Goal: Task Accomplishment & Management: Use online tool/utility

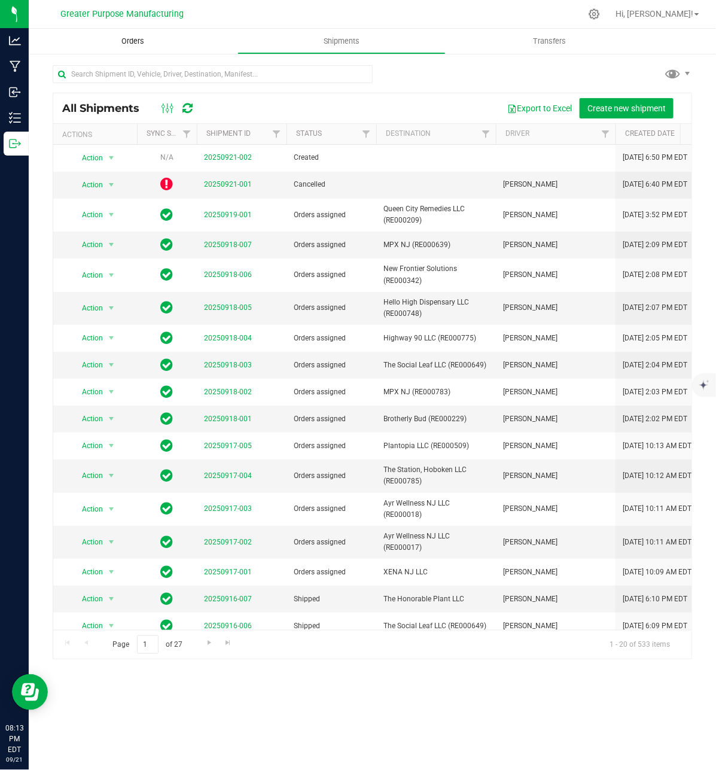
click at [129, 41] on span "Orders" at bounding box center [132, 41] width 55 height 11
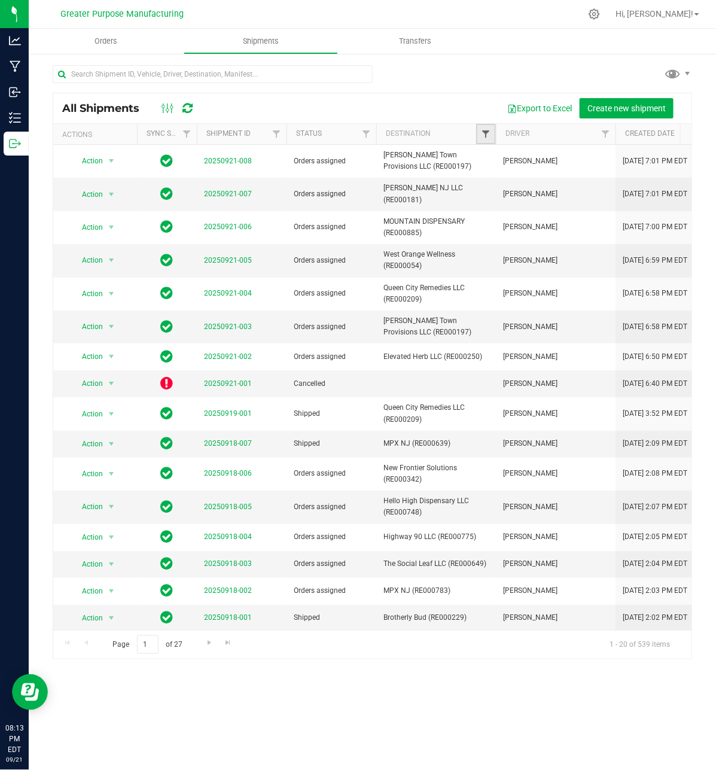
click at [485, 136] on span "Filter" at bounding box center [486, 134] width 10 height 10
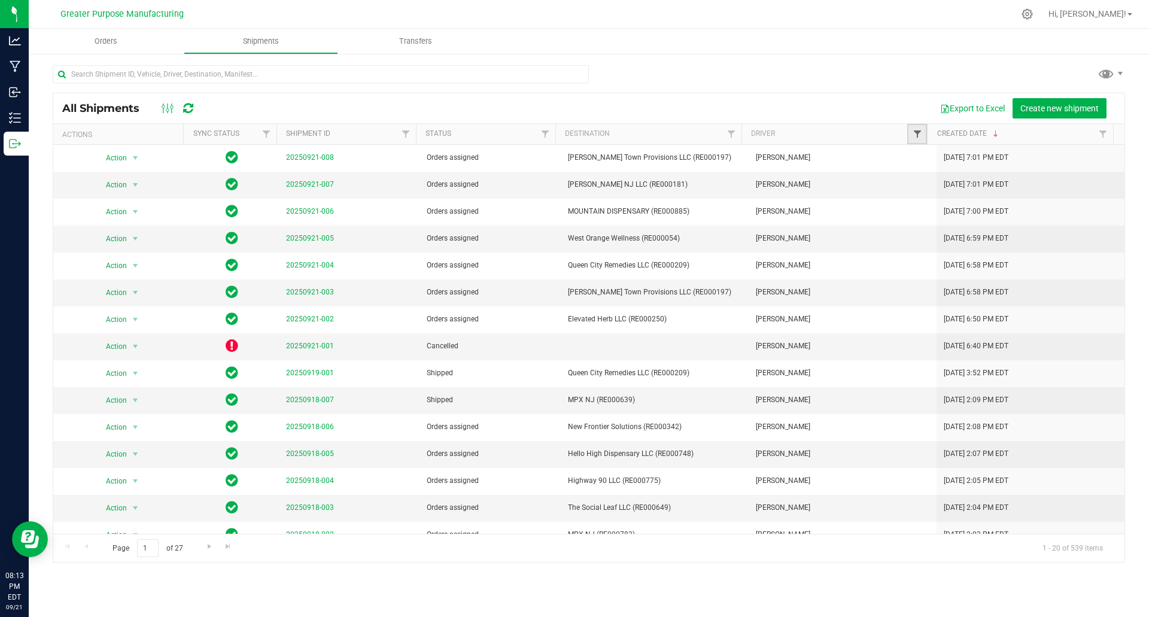
click at [716, 131] on span "Filter" at bounding box center [918, 134] width 10 height 10
click at [118, 41] on span "Orders" at bounding box center [105, 41] width 55 height 11
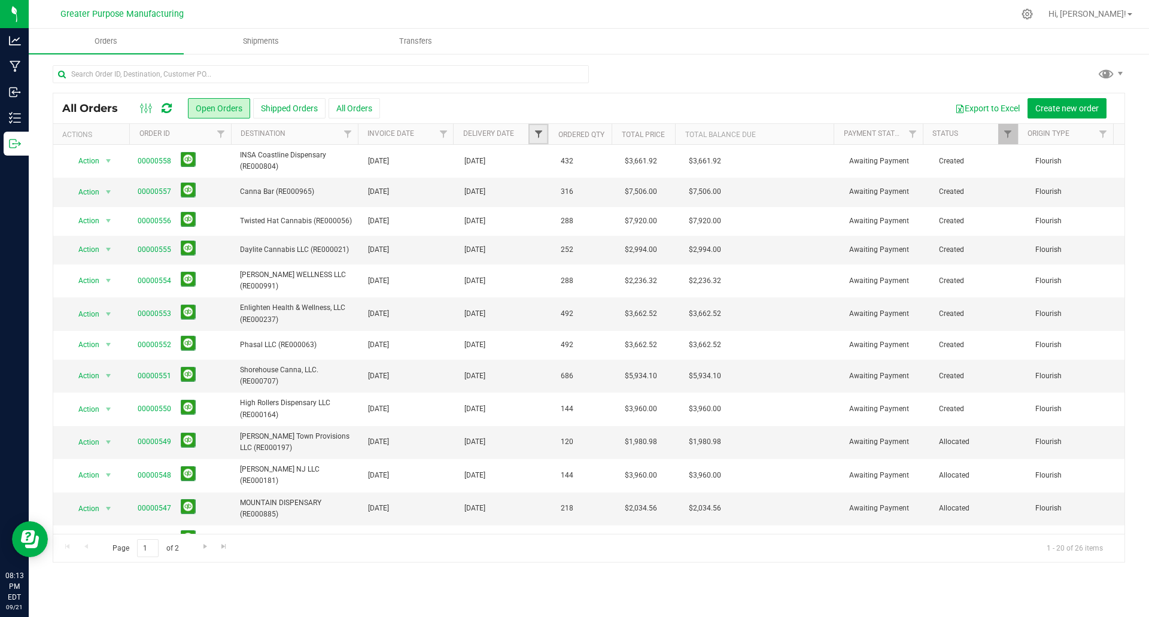
click at [539, 133] on span "Filter" at bounding box center [539, 134] width 10 height 10
click at [650, 207] on span "select" at bounding box center [650, 207] width 10 height 10
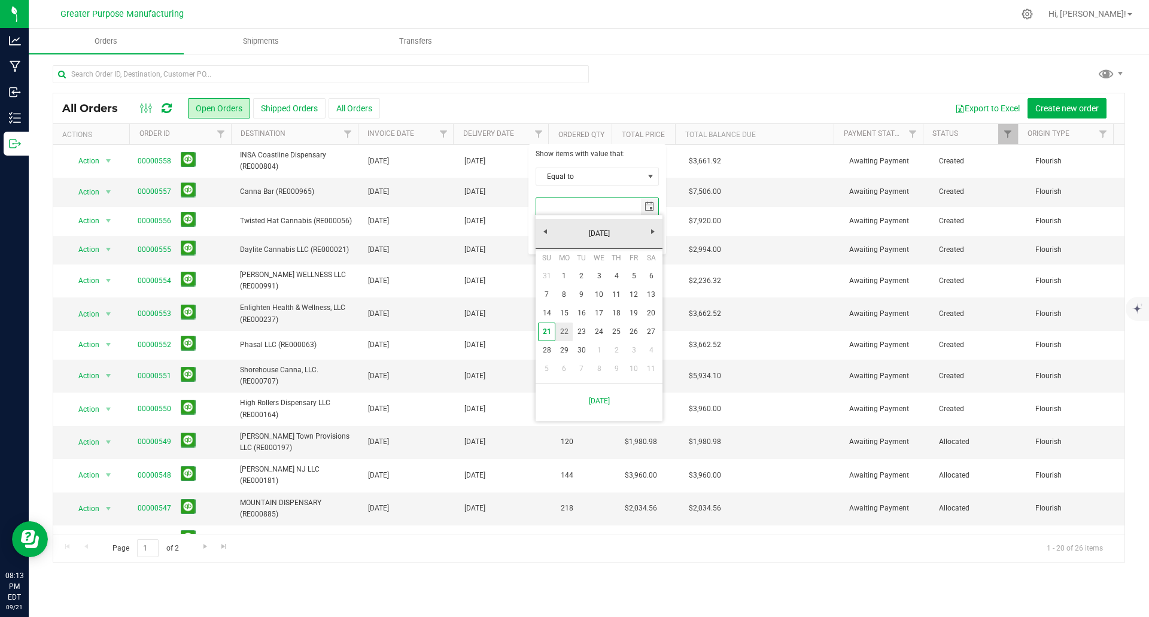
click at [564, 330] on link "22" at bounding box center [563, 332] width 17 height 19
type input "[DATE]"
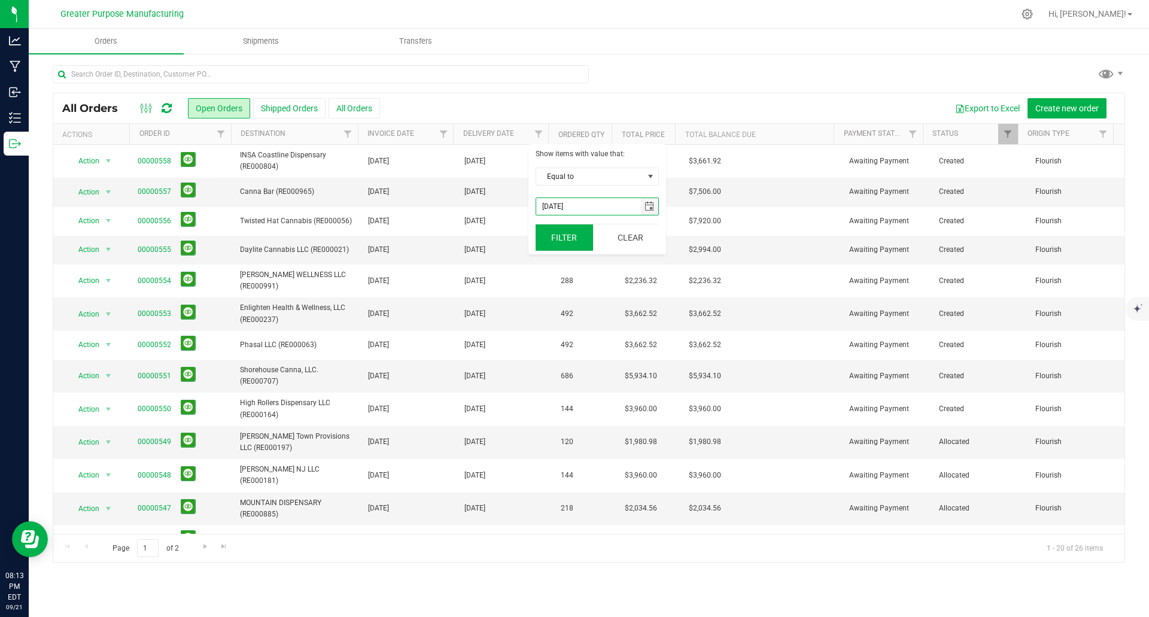
click at [552, 238] on button "Filter" at bounding box center [564, 237] width 57 height 26
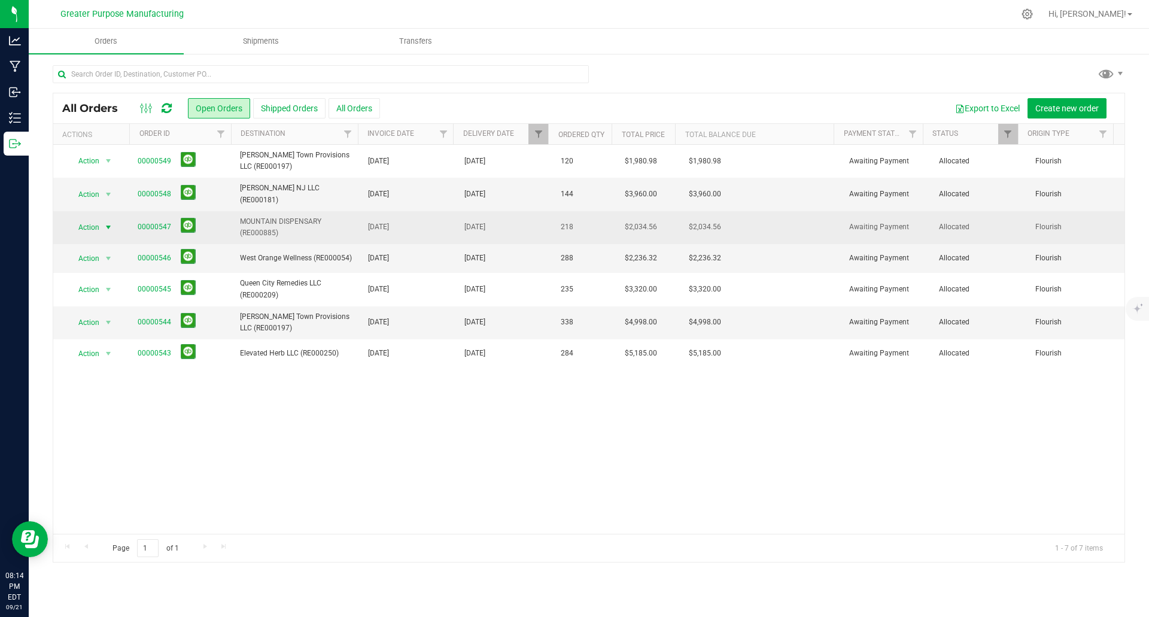
click at [108, 225] on span "select" at bounding box center [109, 228] width 10 height 10
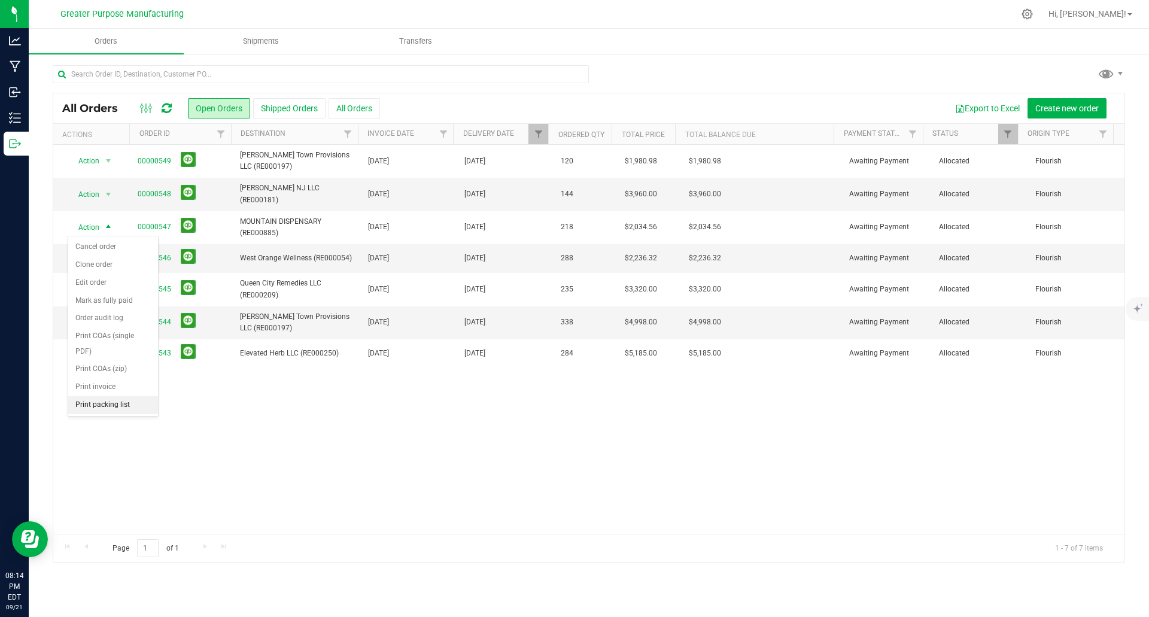
click at [100, 405] on li "Print packing list" at bounding box center [113, 405] width 90 height 18
